Goal: Communication & Community: Participate in discussion

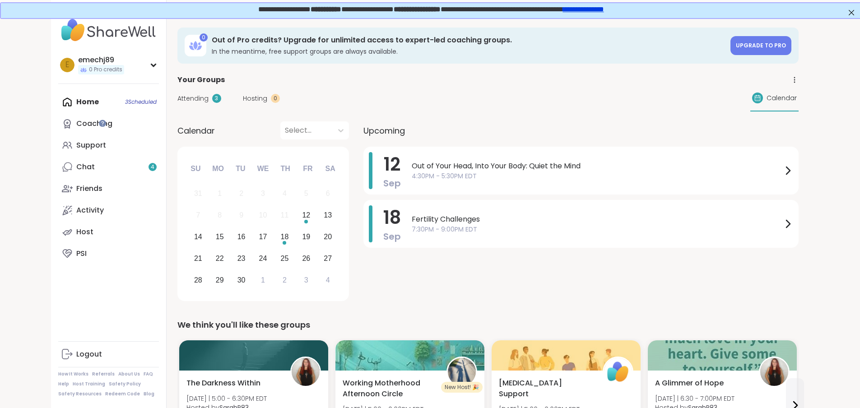
click at [58, 102] on div "Home 3 Scheduled Coaching Support Chat 4 Friends Activity Host PSI" at bounding box center [108, 177] width 101 height 173
click at [76, 126] on div "Coaching" at bounding box center [94, 124] width 36 height 10
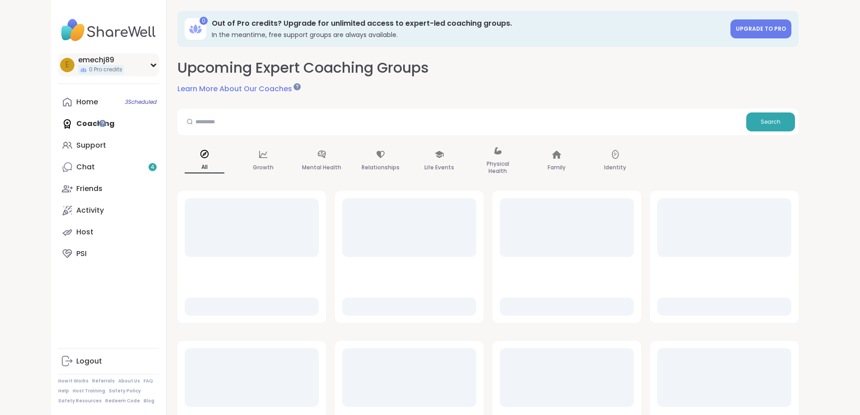
click at [78, 61] on div "emechj89" at bounding box center [101, 60] width 46 height 10
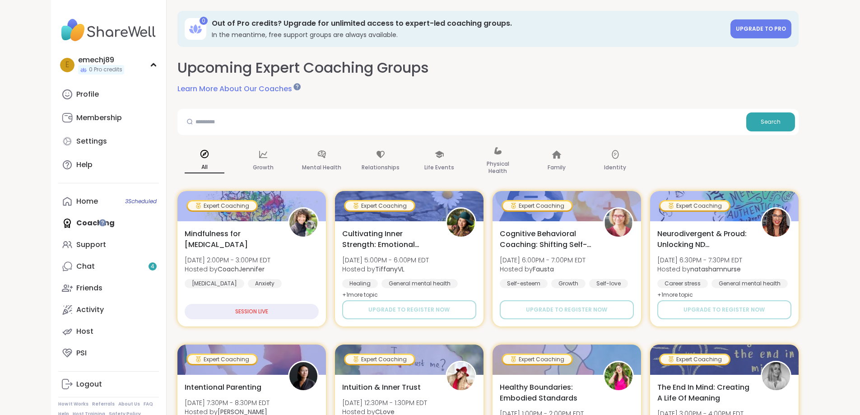
click at [58, 219] on div "Home 3 Scheduled Coaching Support Chat 4 Friends Activity Host PSI" at bounding box center [108, 277] width 101 height 173
click at [201, 86] on link "Learn More About Our Coaches" at bounding box center [238, 89] width 122 height 11
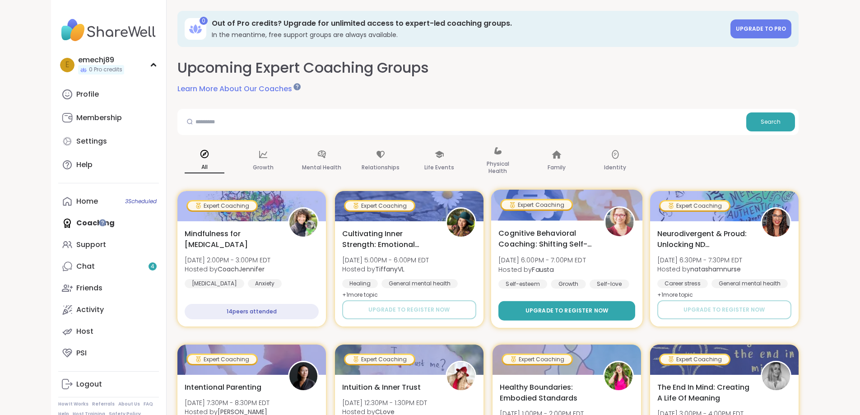
click at [608, 311] on span "Upgrade to register now" at bounding box center [566, 311] width 83 height 8
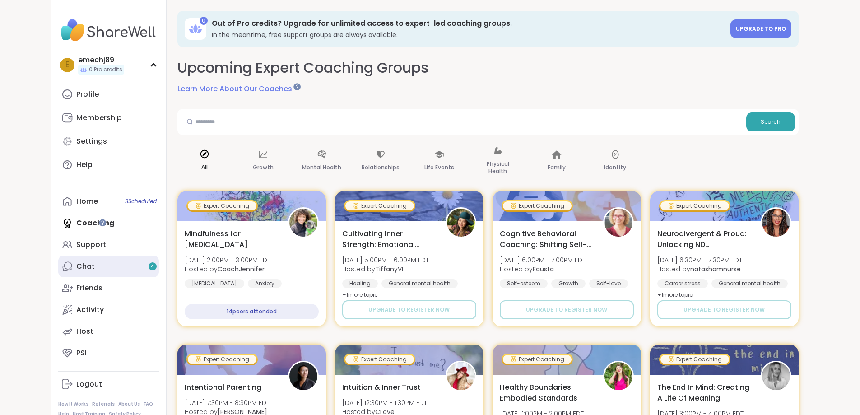
click at [58, 273] on link "Chat 4" at bounding box center [108, 267] width 101 height 22
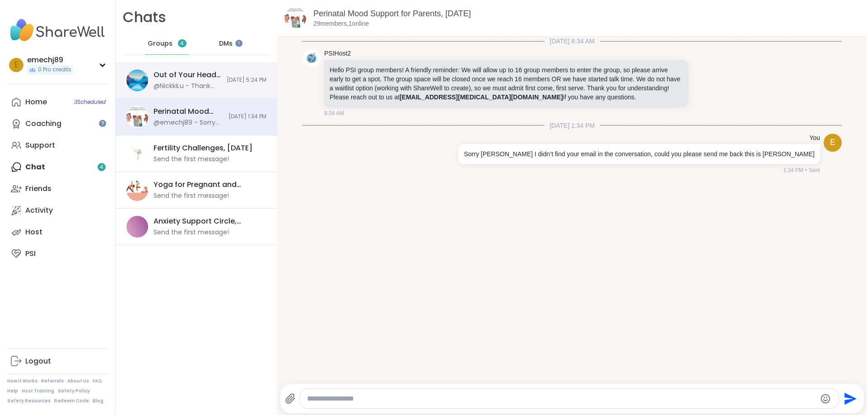
click at [186, 76] on div "Out of Your Head, Into Your Body: Quiet the Mind, [DATE]" at bounding box center [188, 75] width 68 height 10
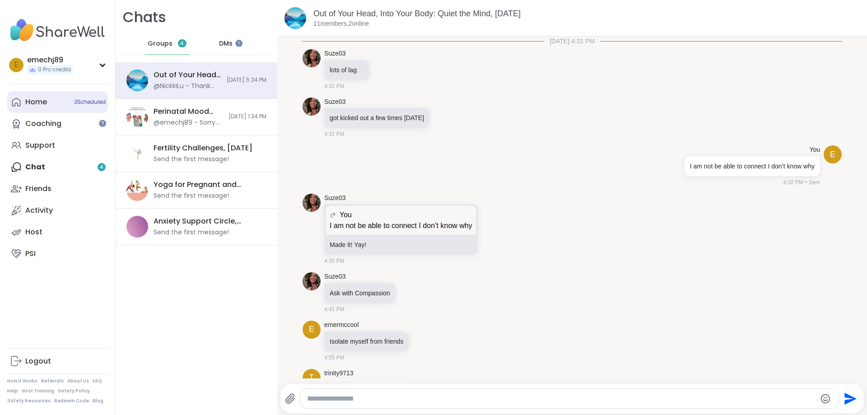
click at [40, 103] on div "Home 3 Scheduled" at bounding box center [36, 102] width 22 height 10
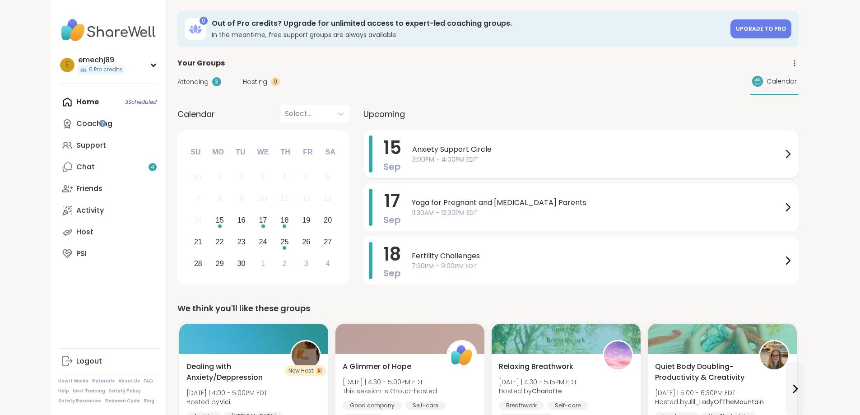
click at [473, 155] on span "3:00PM - 4:00PM EDT" at bounding box center [597, 159] width 370 height 9
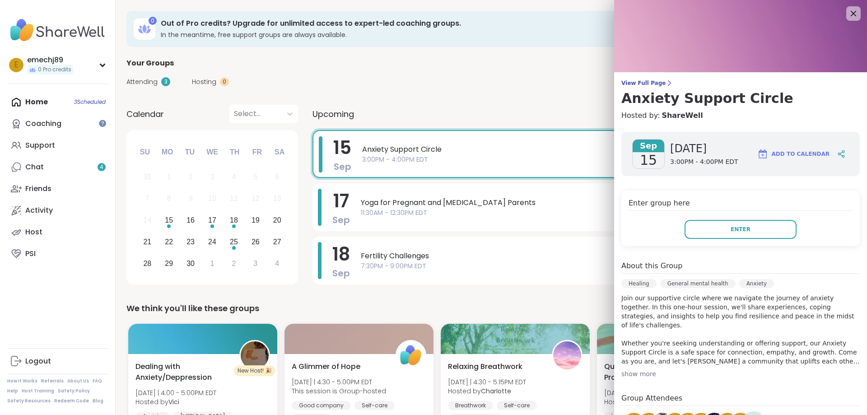
click at [624, 373] on div "show more" at bounding box center [740, 373] width 238 height 9
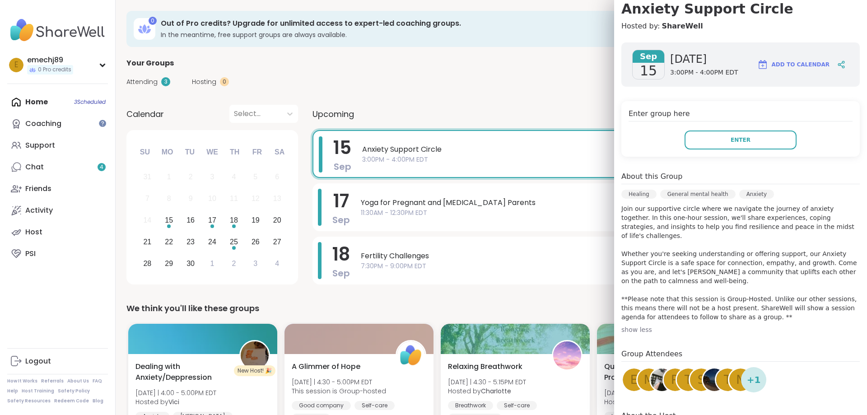
scroll to position [90, 0]
click at [625, 324] on div "show less" at bounding box center [740, 328] width 238 height 9
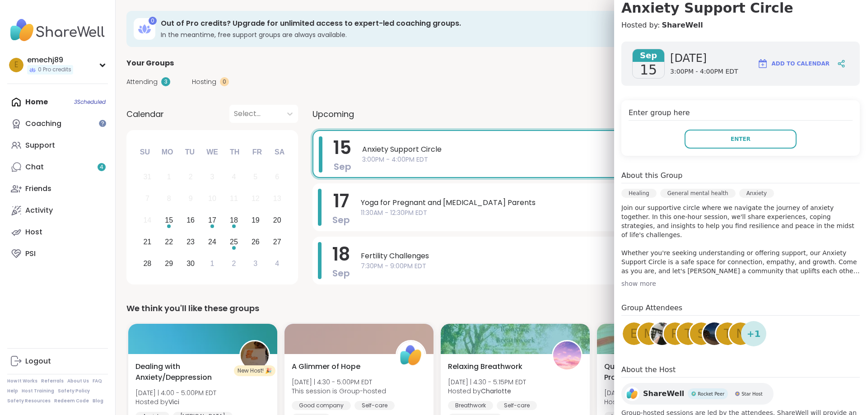
click at [630, 332] on span "e" at bounding box center [633, 334] width 7 height 18
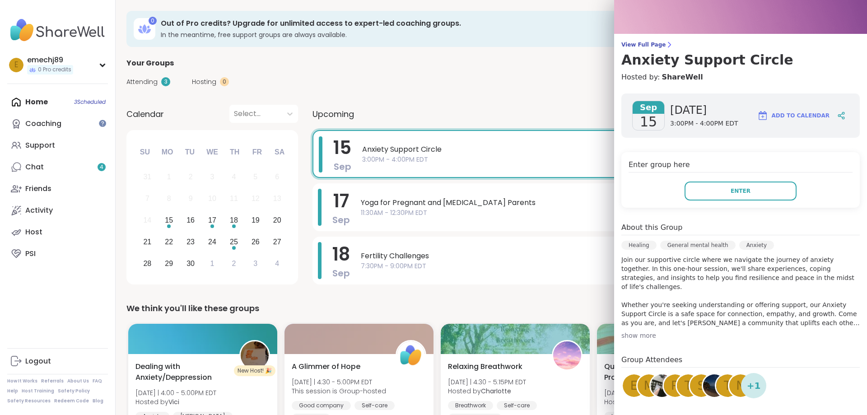
scroll to position [33, 0]
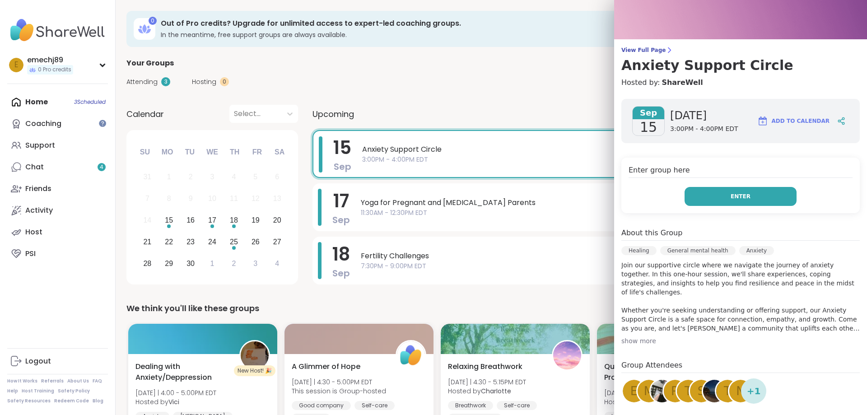
click at [738, 198] on span "Enter" at bounding box center [741, 196] width 20 height 8
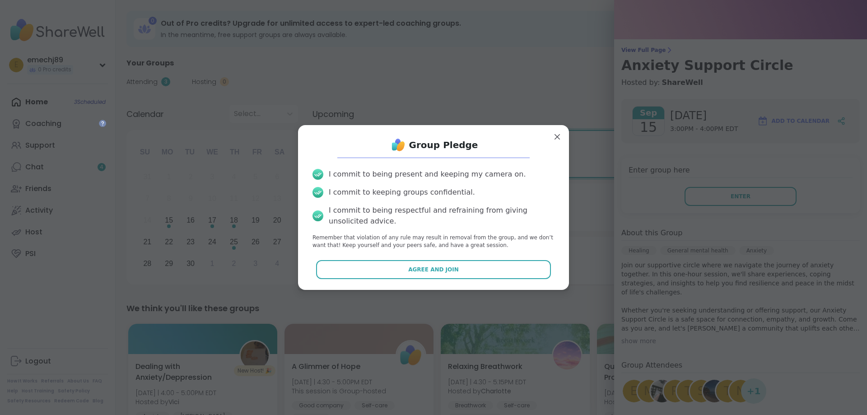
click at [459, 275] on button "Agree and Join" at bounding box center [433, 269] width 235 height 19
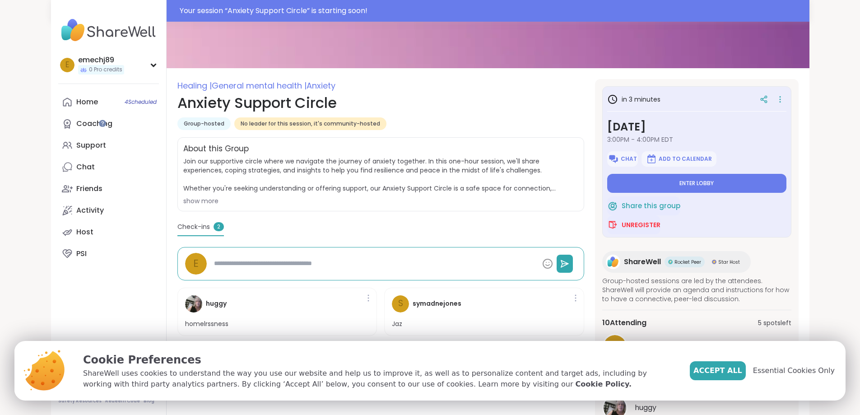
scroll to position [90, 0]
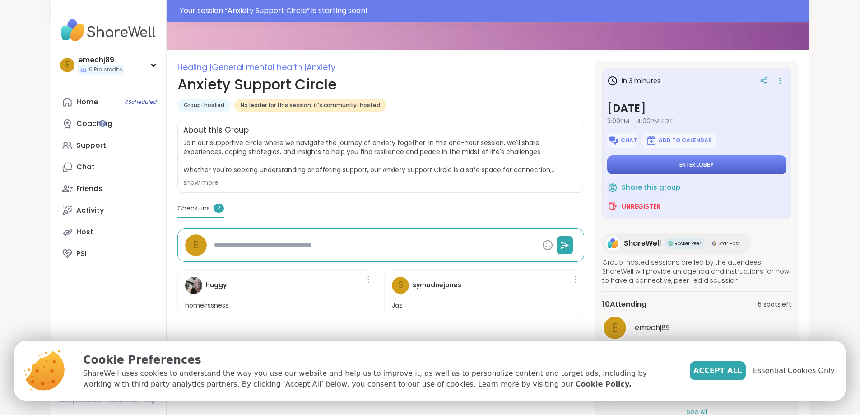
click at [714, 161] on span "Enter lobby" at bounding box center [697, 164] width 34 height 7
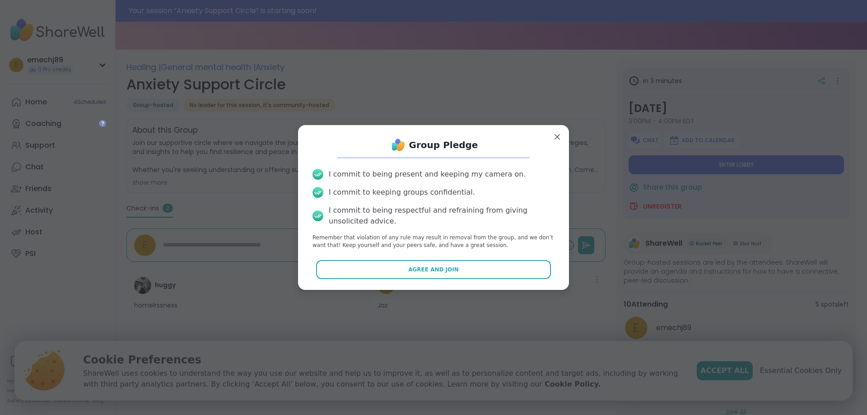
click at [443, 273] on span "Agree and Join" at bounding box center [433, 270] width 51 height 8
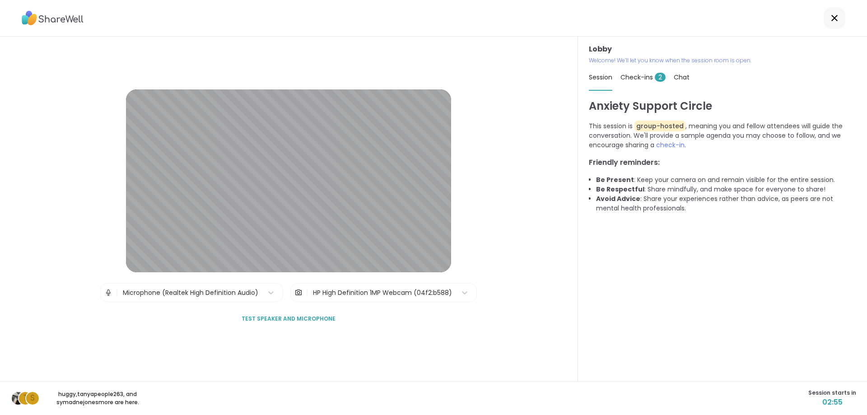
click at [310, 320] on span "Test speaker and microphone" at bounding box center [289, 319] width 94 height 8
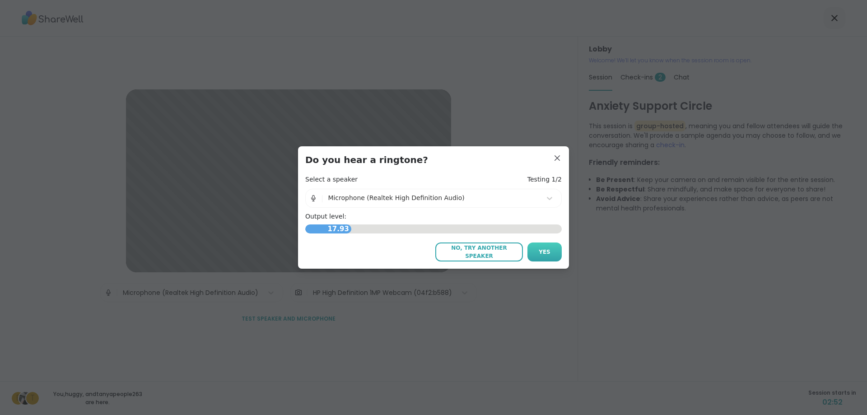
click at [539, 250] on span "Yes" at bounding box center [545, 252] width 12 height 8
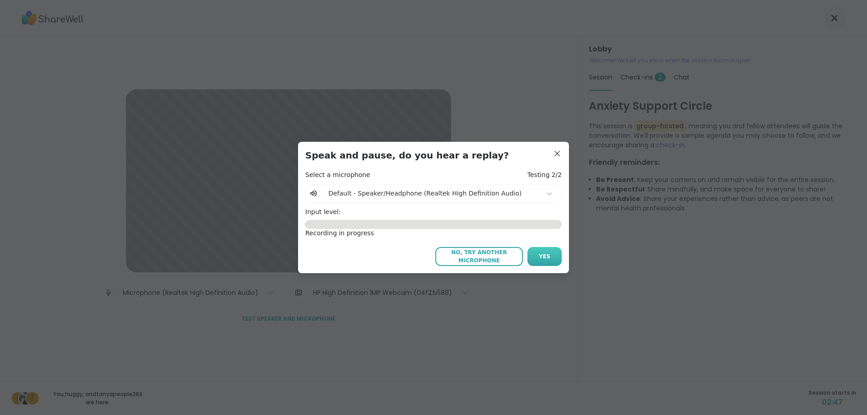
click at [540, 256] on span "Yes" at bounding box center [545, 256] width 12 height 8
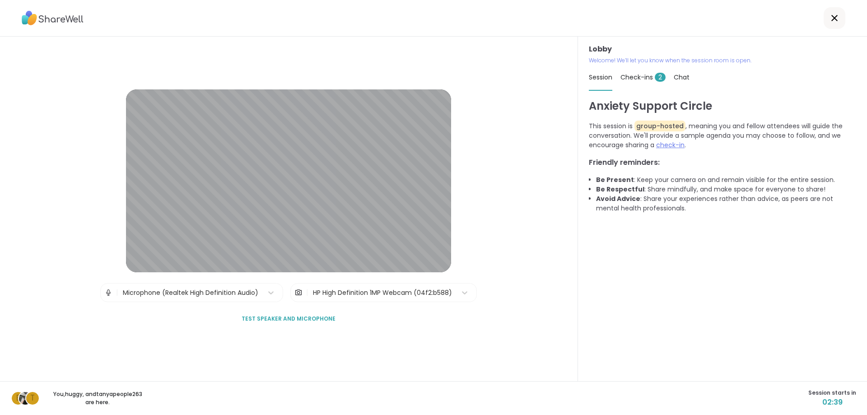
click at [663, 147] on span "check-in" at bounding box center [670, 144] width 28 height 9
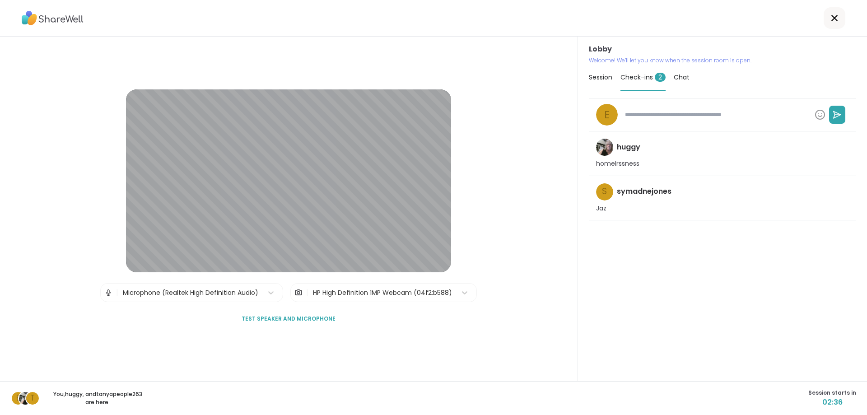
click at [711, 122] on textarea at bounding box center [716, 114] width 190 height 15
click at [92, 401] on p "You, huggy , and tanyapeople263 are here." at bounding box center [97, 398] width 101 height 16
click at [150, 394] on div "e t You, huggy , and tanyapeople263 are here. Session starts in 02:25" at bounding box center [433, 398] width 867 height 34
click at [267, 314] on button "Test speaker and microphone" at bounding box center [288, 318] width 101 height 19
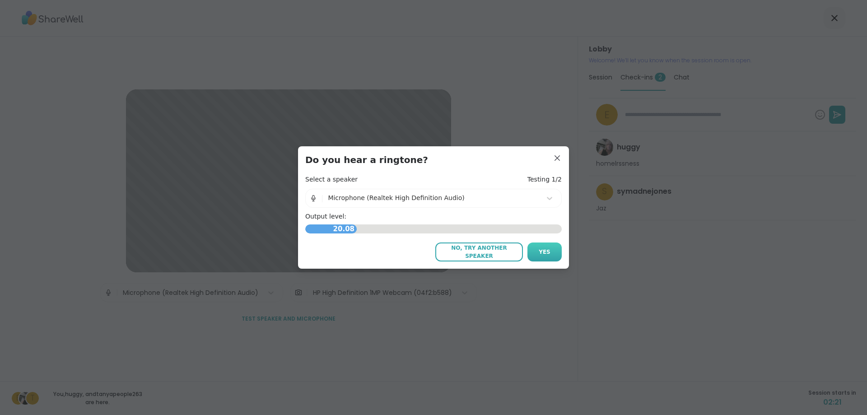
click at [545, 248] on span "Yes" at bounding box center [545, 252] width 12 height 8
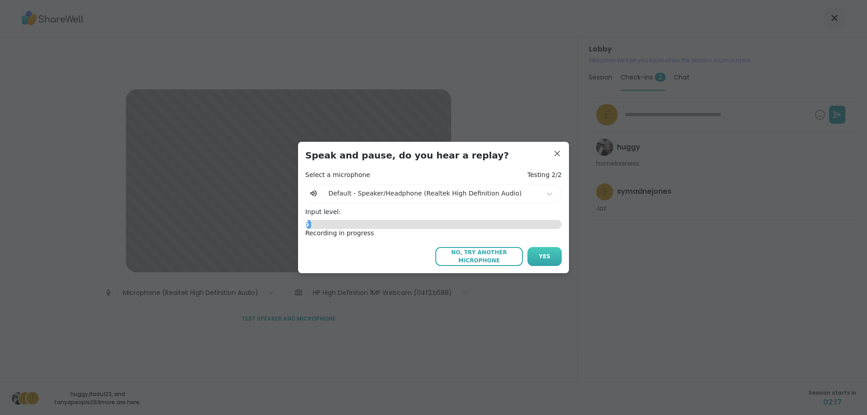
click at [545, 253] on span "Yes" at bounding box center [545, 256] width 12 height 8
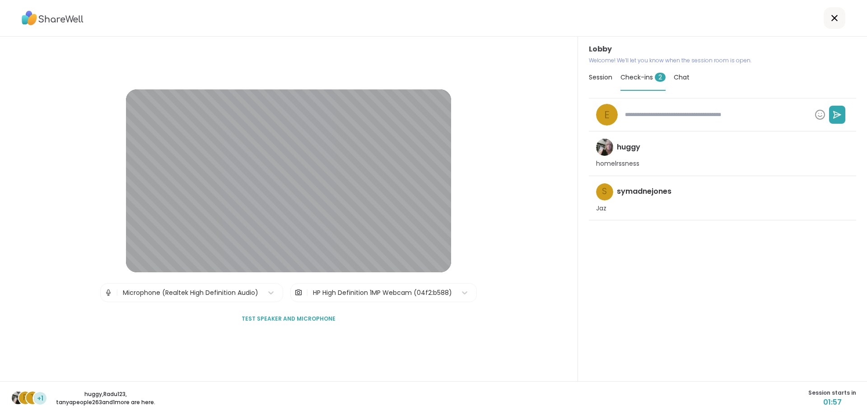
click at [623, 161] on p "homelrssness" at bounding box center [617, 163] width 43 height 9
click at [37, 401] on span "+1" at bounding box center [40, 398] width 6 height 9
click at [18, 401] on img at bounding box center [18, 398] width 13 height 13
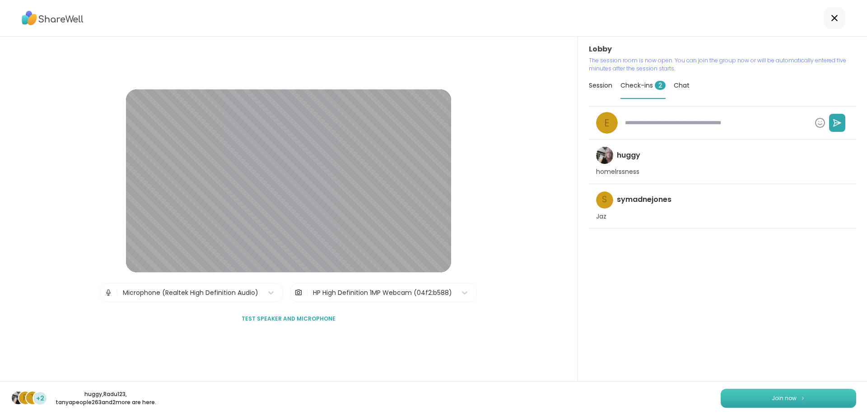
click at [751, 393] on button "Join now" at bounding box center [788, 398] width 135 height 19
type textarea "*"
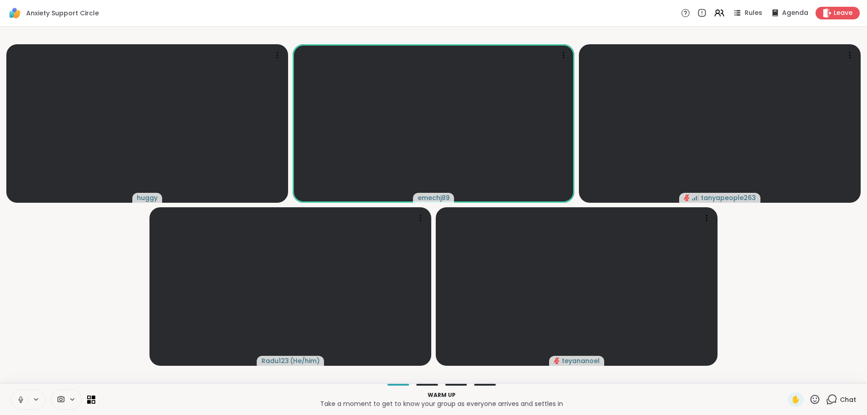
click at [18, 405] on button at bounding box center [19, 399] width 17 height 19
